Goal: Find specific page/section: Find specific page/section

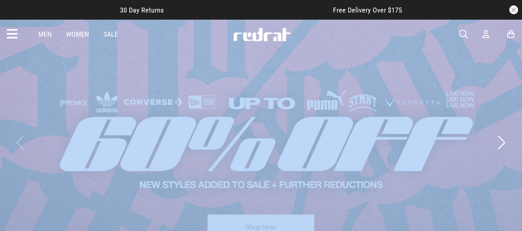
drag, startPoint x: 0, startPoint y: 0, endPoint x: 173, endPoint y: 44, distance: 178.1
click at [173, 44] on div "Men Women Sale Sign in New Back Footwear Back Mens Back Womens Back Youth & Kid…" at bounding box center [261, 34] width 522 height 29
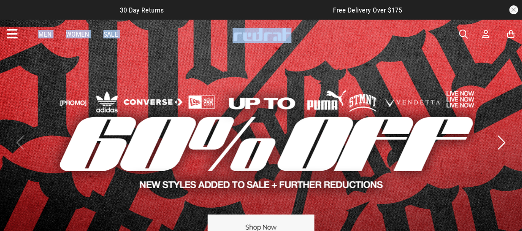
click at [49, 4] on article "30 Day Returns Free Delivery Over $175" at bounding box center [261, 10] width 523 height 20
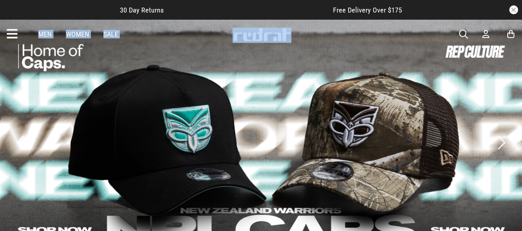
click at [17, 35] on icon at bounding box center [12, 34] width 11 height 15
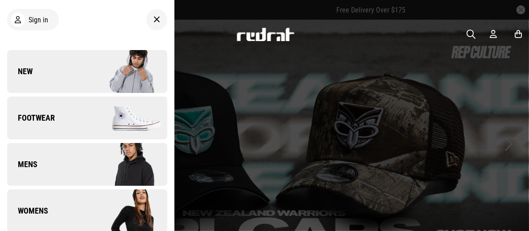
click at [104, 108] on img at bounding box center [127, 117] width 80 height 45
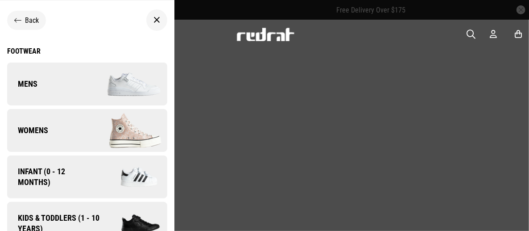
click at [102, 131] on img at bounding box center [127, 130] width 80 height 45
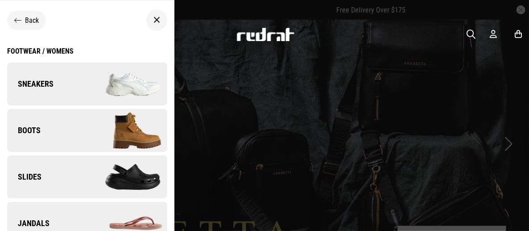
scroll to position [70, 0]
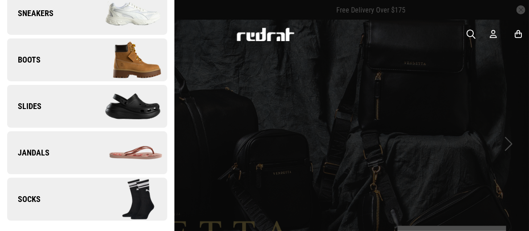
click at [103, 25] on img at bounding box center [127, 13] width 80 height 45
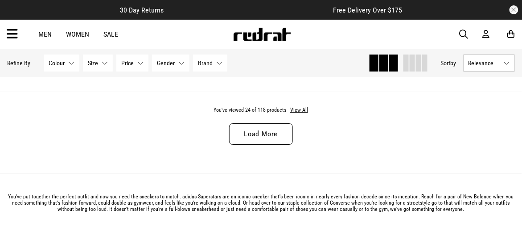
scroll to position [2435, 0]
click at [257, 137] on link "Load More" at bounding box center [260, 134] width 63 height 21
